Goal: Information Seeking & Learning: Learn about a topic

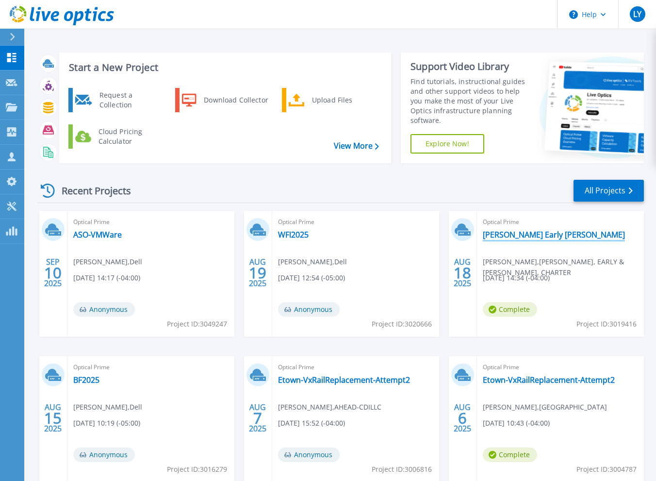
click at [525, 232] on link "[PERSON_NAME] Early [PERSON_NAME]" at bounding box center [554, 235] width 142 height 10
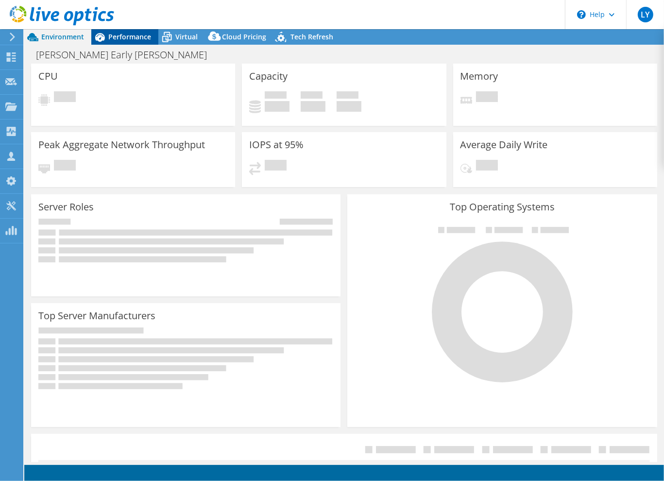
select select "USD"
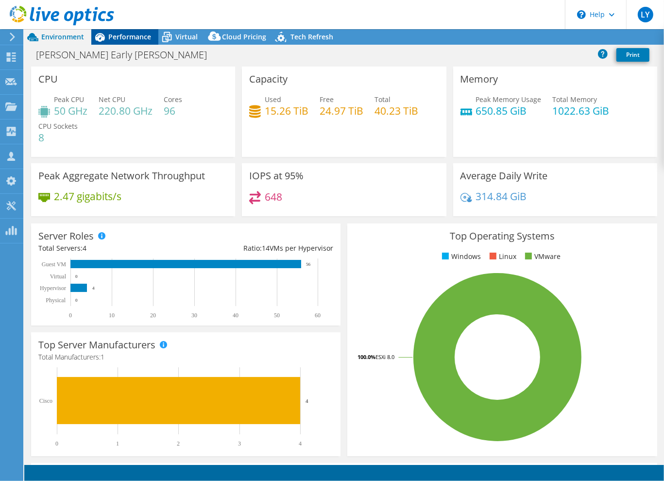
click at [129, 37] on span "Performance" at bounding box center [129, 36] width 43 height 9
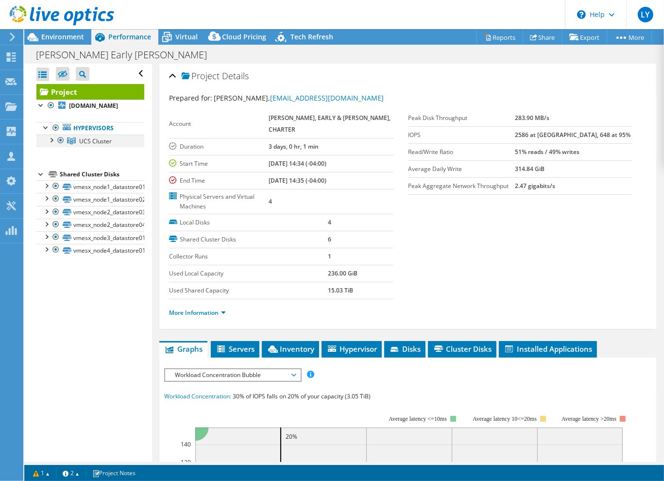
click at [52, 139] on div at bounding box center [51, 139] width 10 height 10
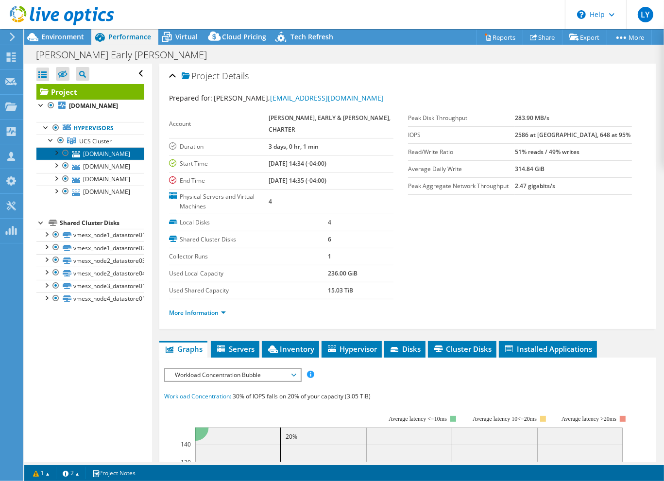
click at [93, 154] on link "[DOMAIN_NAME]" at bounding box center [90, 153] width 108 height 13
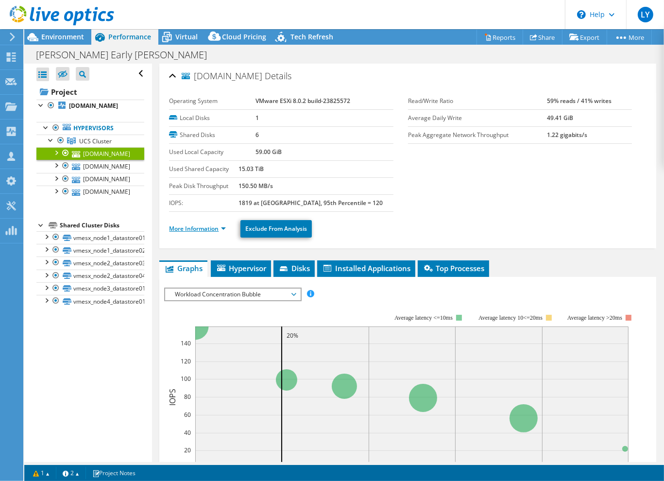
click at [192, 224] on link "More Information" at bounding box center [197, 228] width 57 height 8
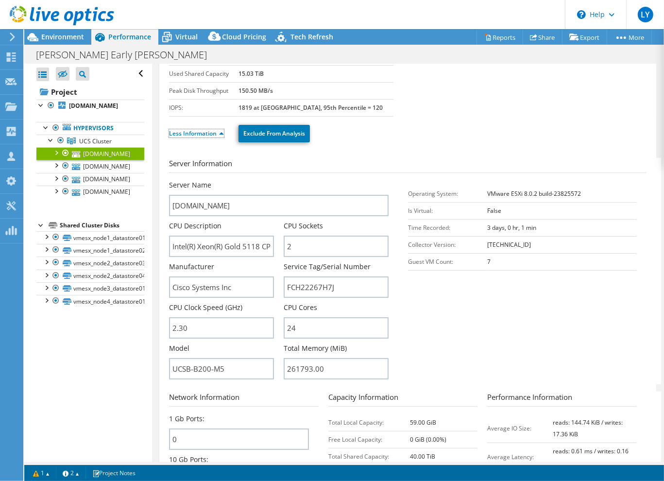
scroll to position [97, 0]
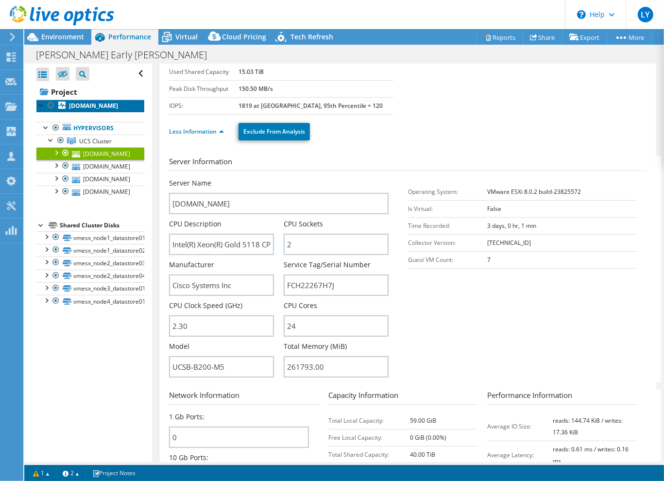
click at [95, 107] on b "[DOMAIN_NAME]" at bounding box center [93, 105] width 49 height 8
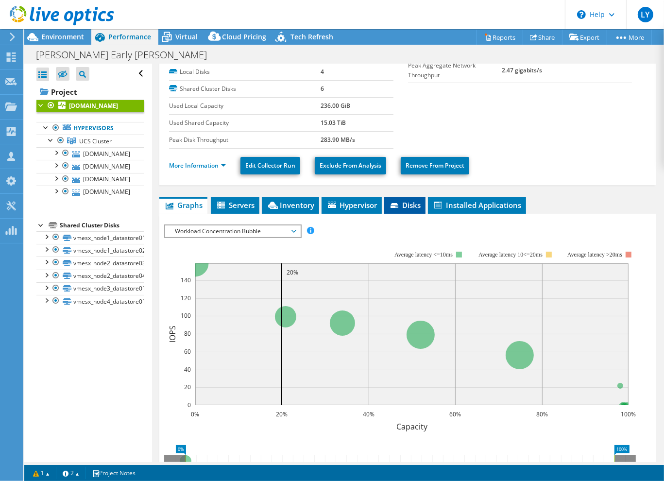
click at [414, 202] on span "Disks" at bounding box center [405, 205] width 32 height 10
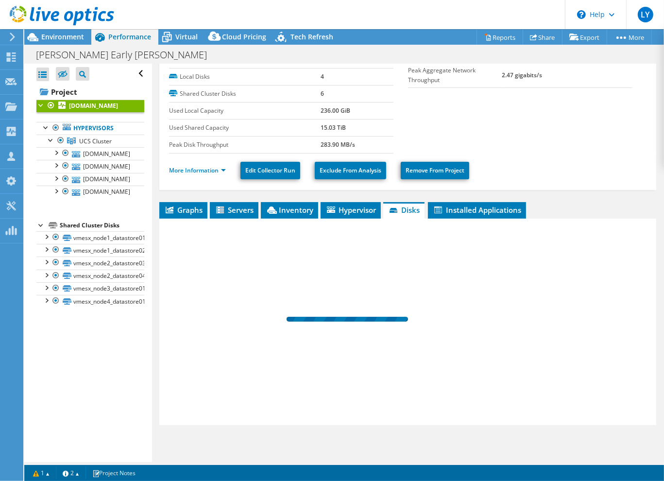
scroll to position [91, 0]
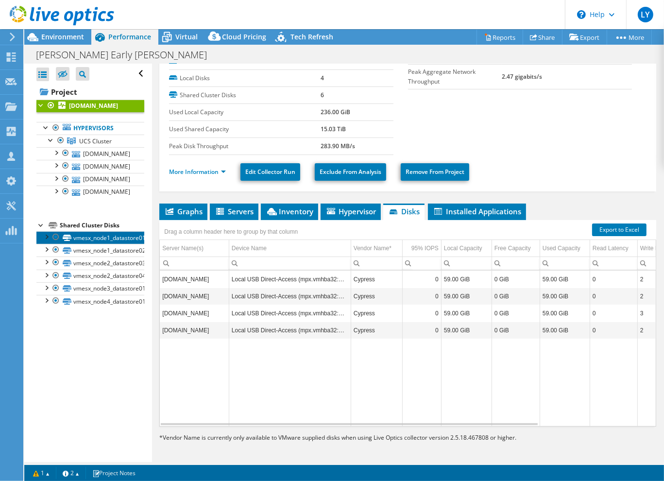
click at [124, 237] on link "vmesx_node1_datastore01" at bounding box center [90, 237] width 108 height 13
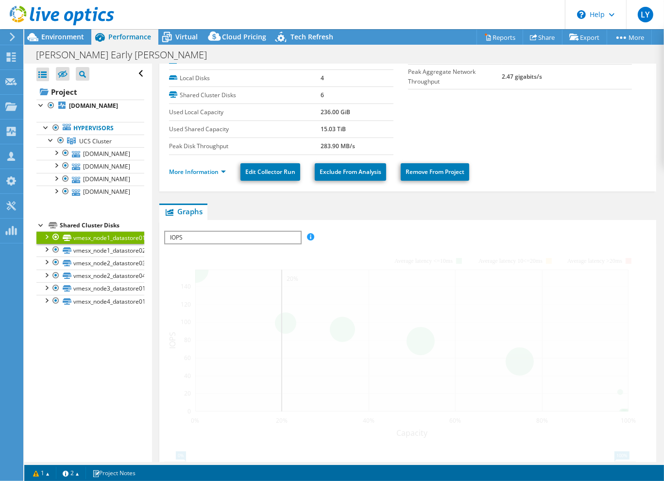
scroll to position [97, 0]
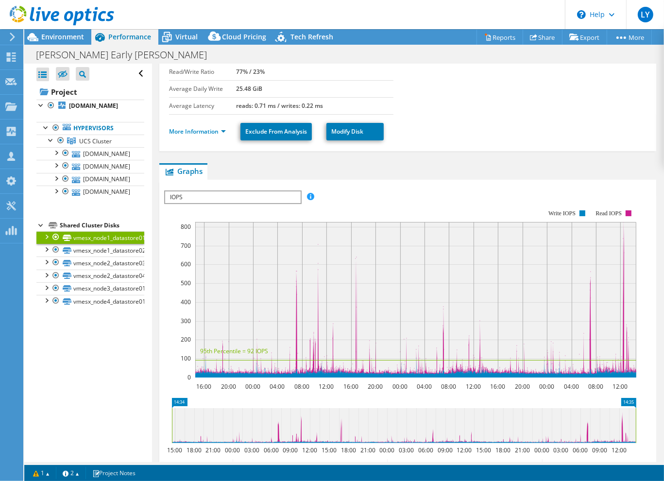
click at [104, 224] on div "Shared Cluster Disks" at bounding box center [102, 225] width 84 height 12
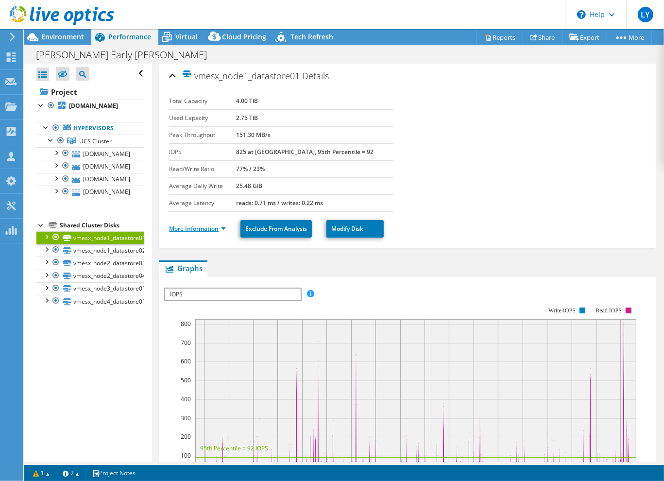
click at [190, 225] on link "More Information" at bounding box center [197, 228] width 57 height 8
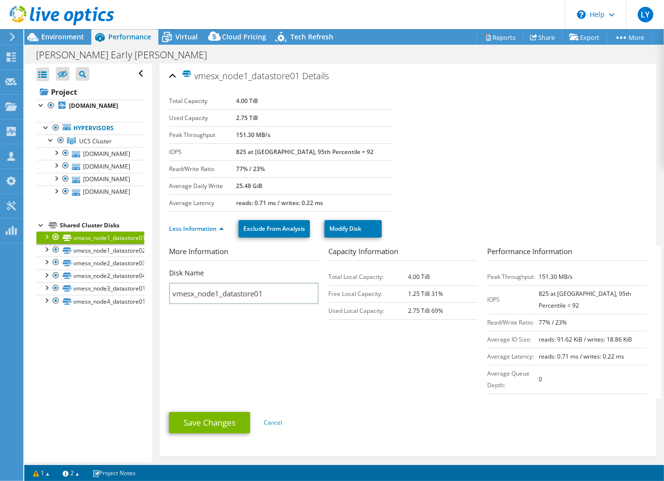
click at [95, 223] on div "Shared Cluster Disks" at bounding box center [102, 225] width 84 height 12
click at [102, 105] on b "[DOMAIN_NAME]" at bounding box center [93, 105] width 49 height 8
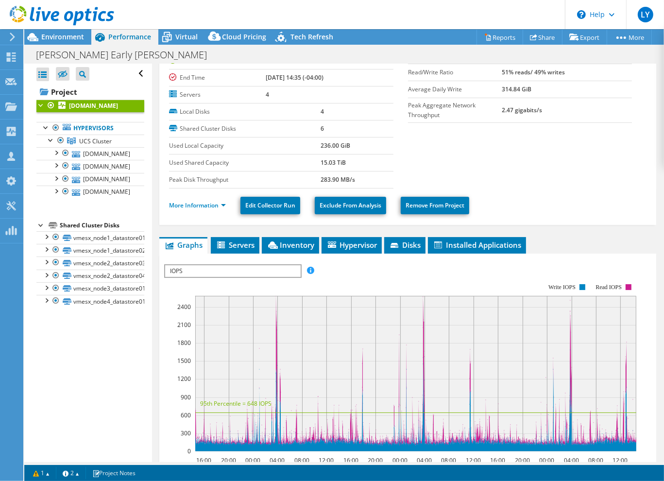
scroll to position [194, 0]
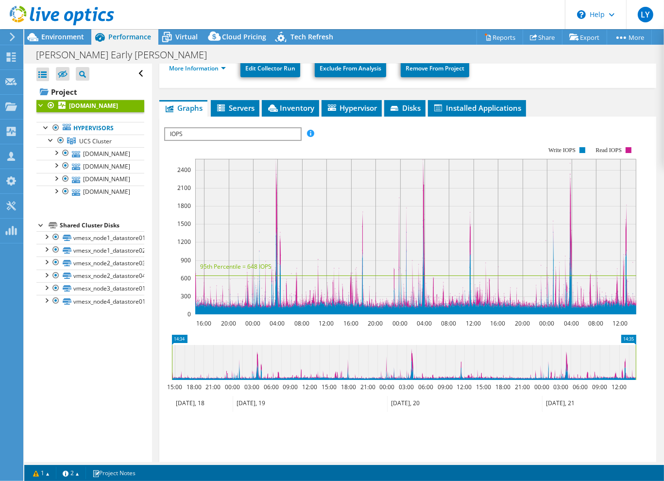
click at [404, 113] on li "Disks" at bounding box center [404, 108] width 41 height 17
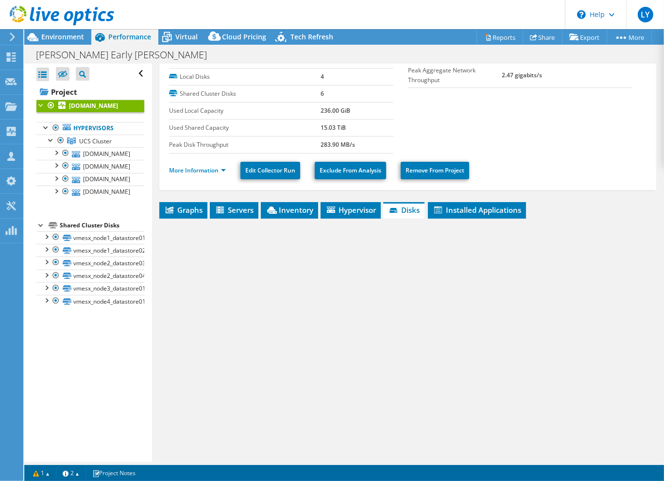
scroll to position [91, 0]
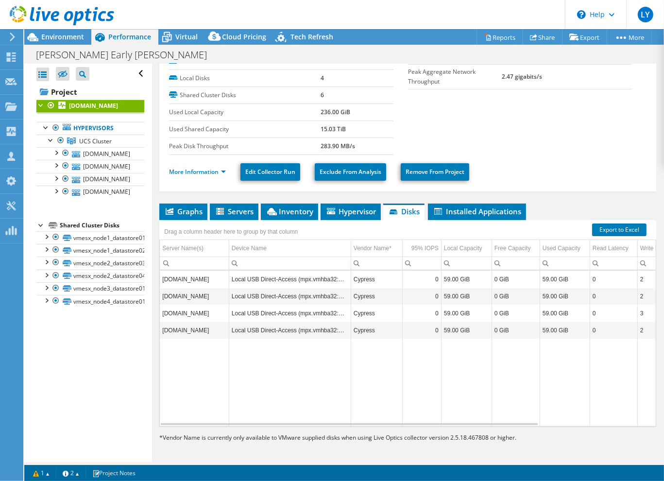
click at [84, 227] on div "Shared Cluster Disks" at bounding box center [102, 225] width 84 height 12
click at [84, 238] on link "vmesx_node1_datastore01" at bounding box center [90, 237] width 108 height 13
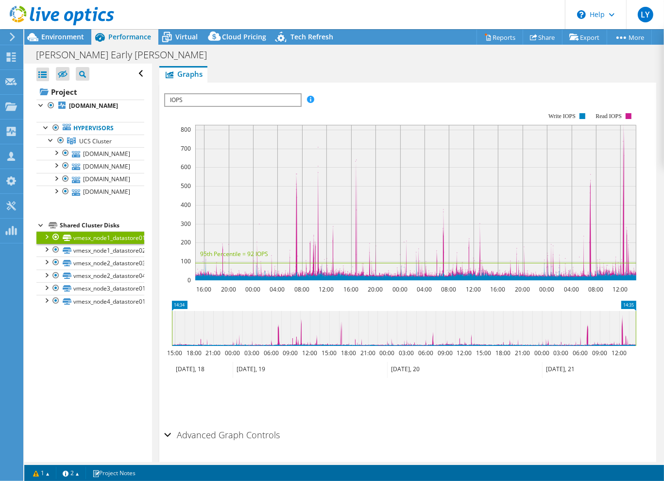
scroll to position [0, 0]
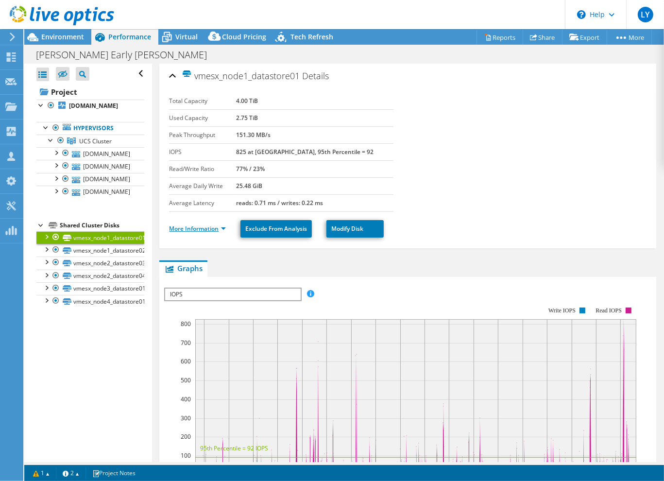
click at [214, 227] on link "More Information" at bounding box center [197, 228] width 57 height 8
